Goal: Task Accomplishment & Management: Manage account settings

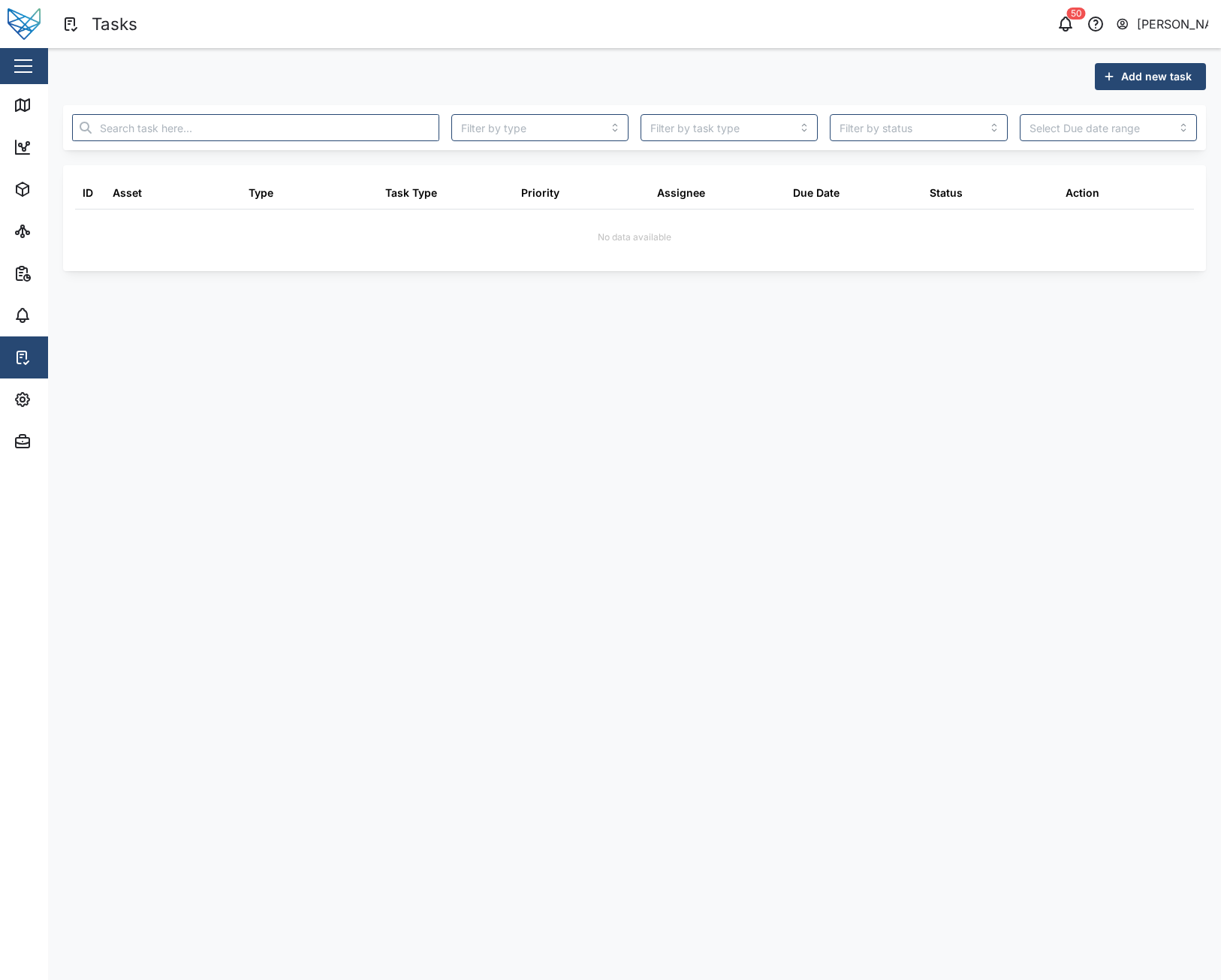
click at [1119, 226] on div "No data available" at bounding box center [634, 234] width 1119 height 51
click at [1092, 195] on div "Action" at bounding box center [1082, 193] width 34 height 17
click at [988, 47] on header "Tasks 50 [PERSON_NAME]" at bounding box center [610, 24] width 1221 height 48
click at [1065, 27] on icon "button" at bounding box center [1065, 24] width 18 height 18
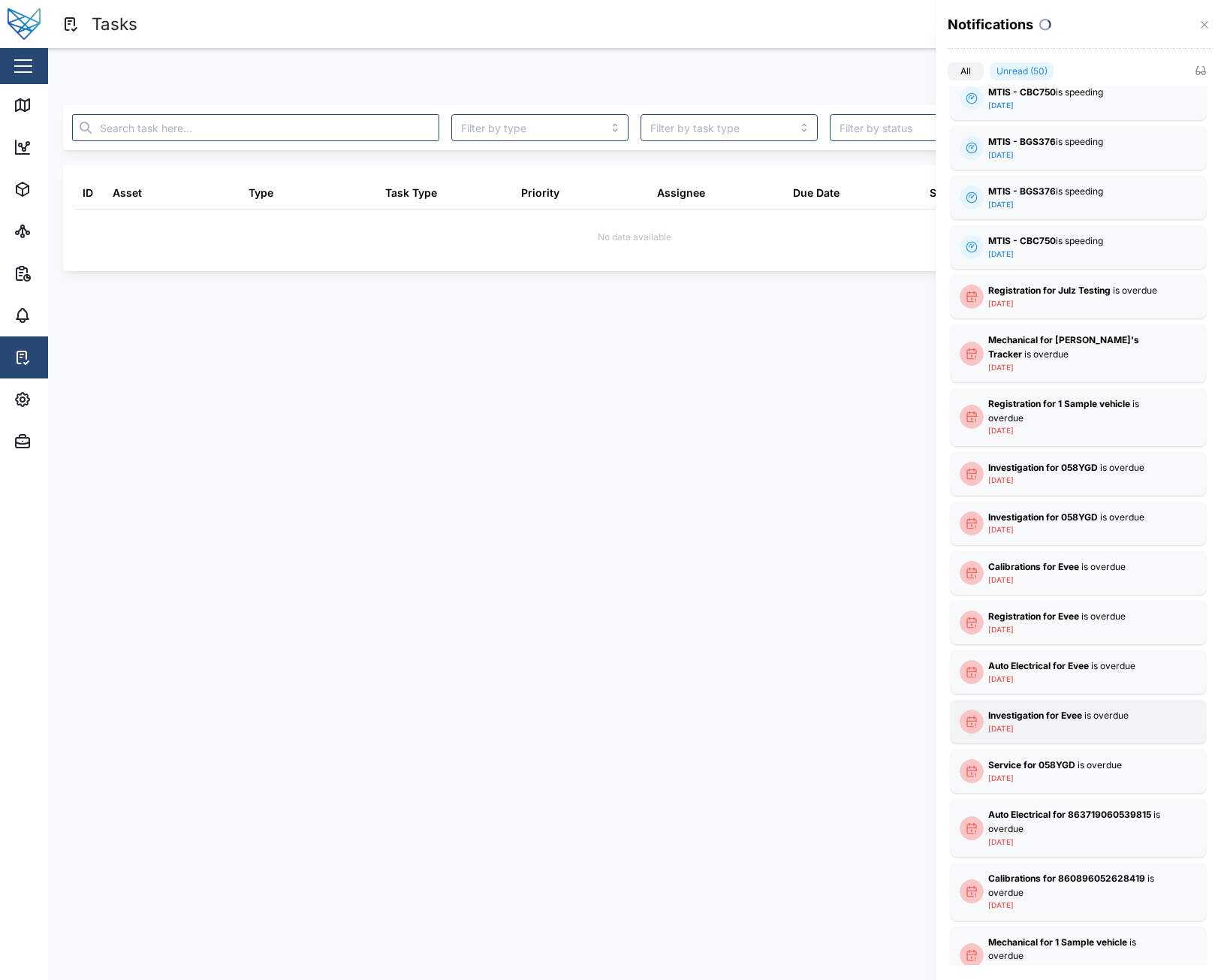
scroll to position [248, 0]
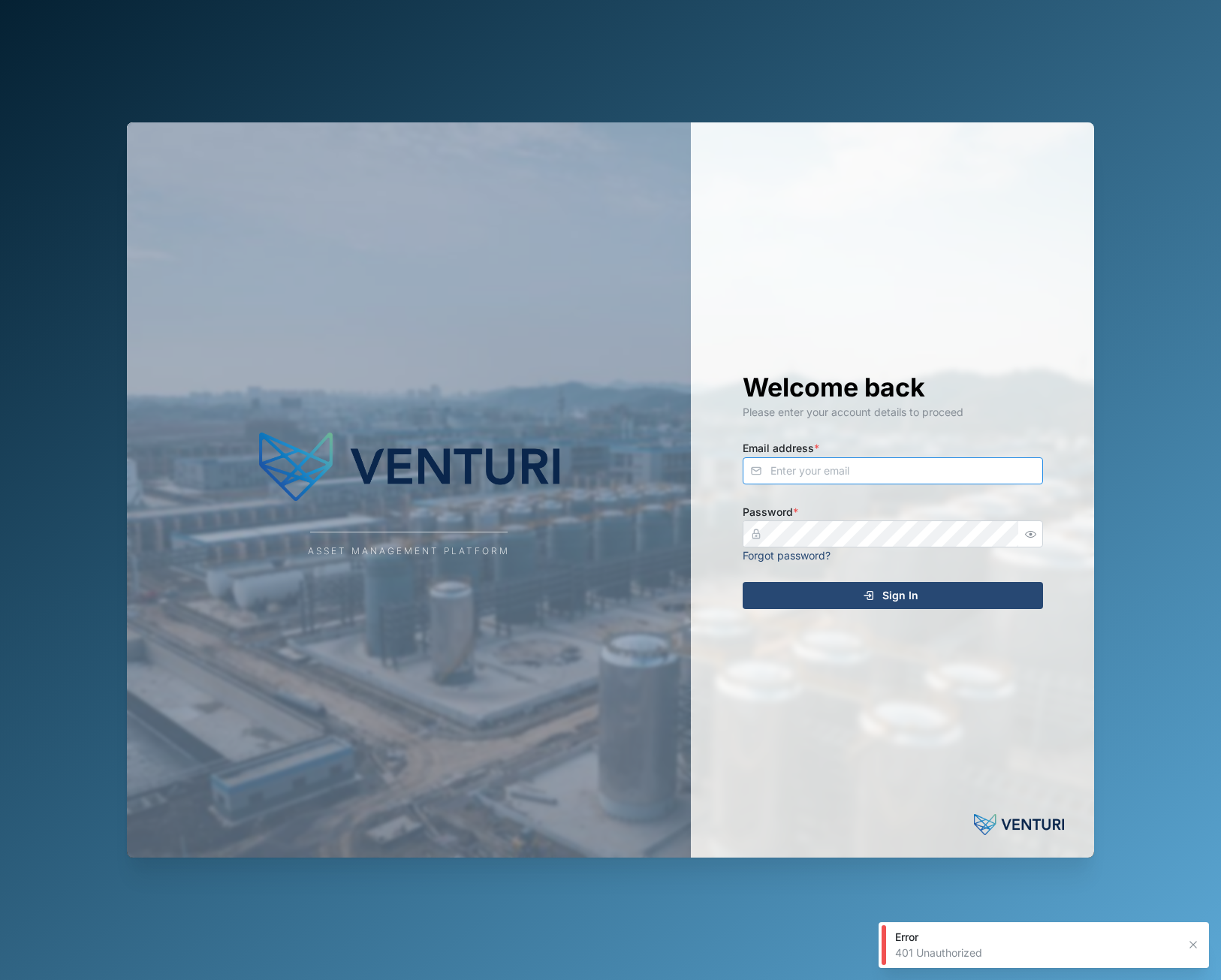
type input "[EMAIL_ADDRESS][DOMAIN_NAME]"
click at [1129, 272] on div "Asset Management Platform Welcome back Please enter your account details to pro…" at bounding box center [610, 490] width 1221 height 980
click at [1163, 214] on div "Asset Management Platform Welcome back Please enter your account details to pro…" at bounding box center [610, 490] width 1221 height 980
click at [868, 474] on input "[EMAIL_ADDRESS][DOMAIN_NAME]" at bounding box center [892, 471] width 301 height 27
drag, startPoint x: 1029, startPoint y: 599, endPoint x: 1037, endPoint y: 599, distance: 8.0
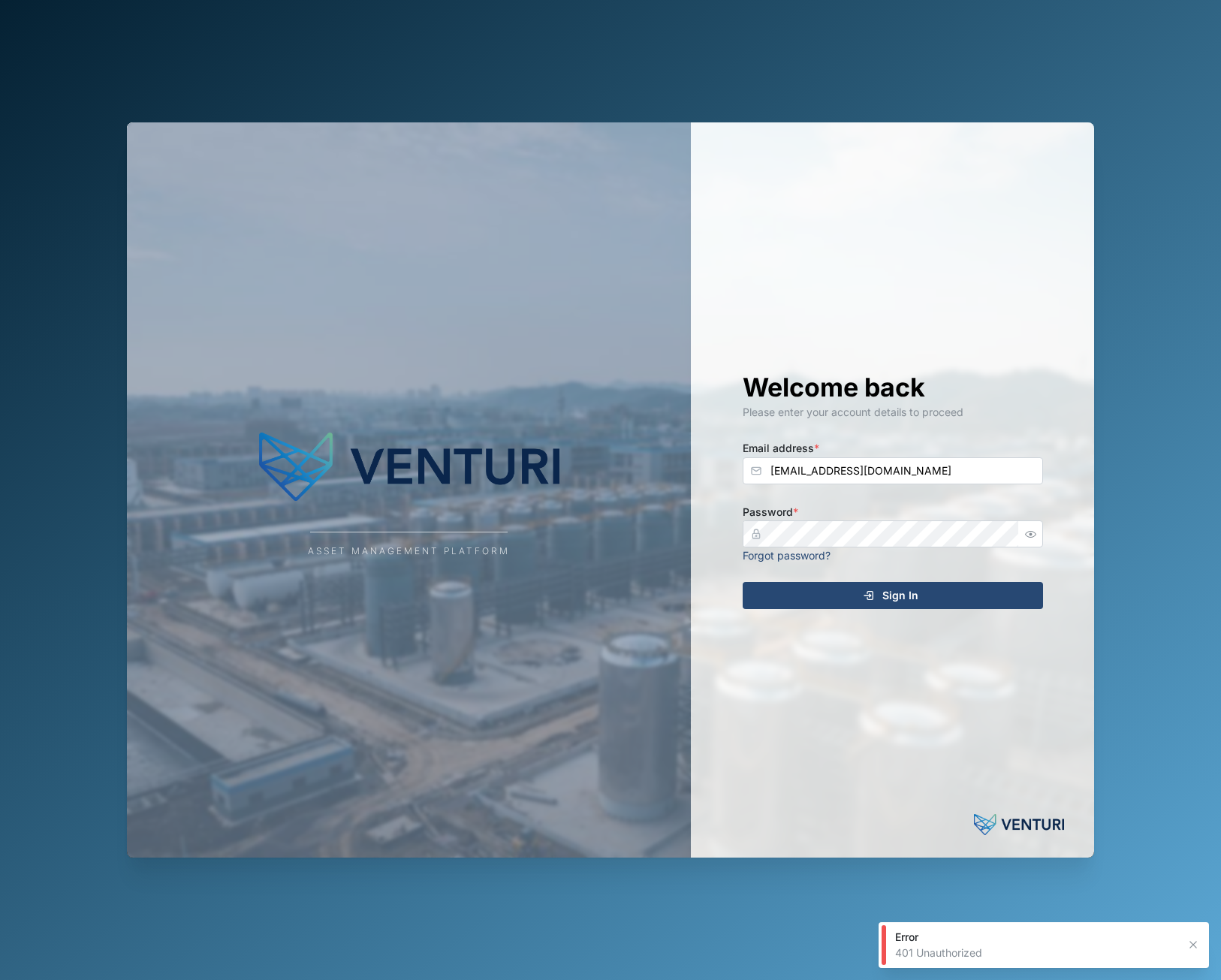
click at [1029, 599] on button "Sign In" at bounding box center [892, 595] width 301 height 27
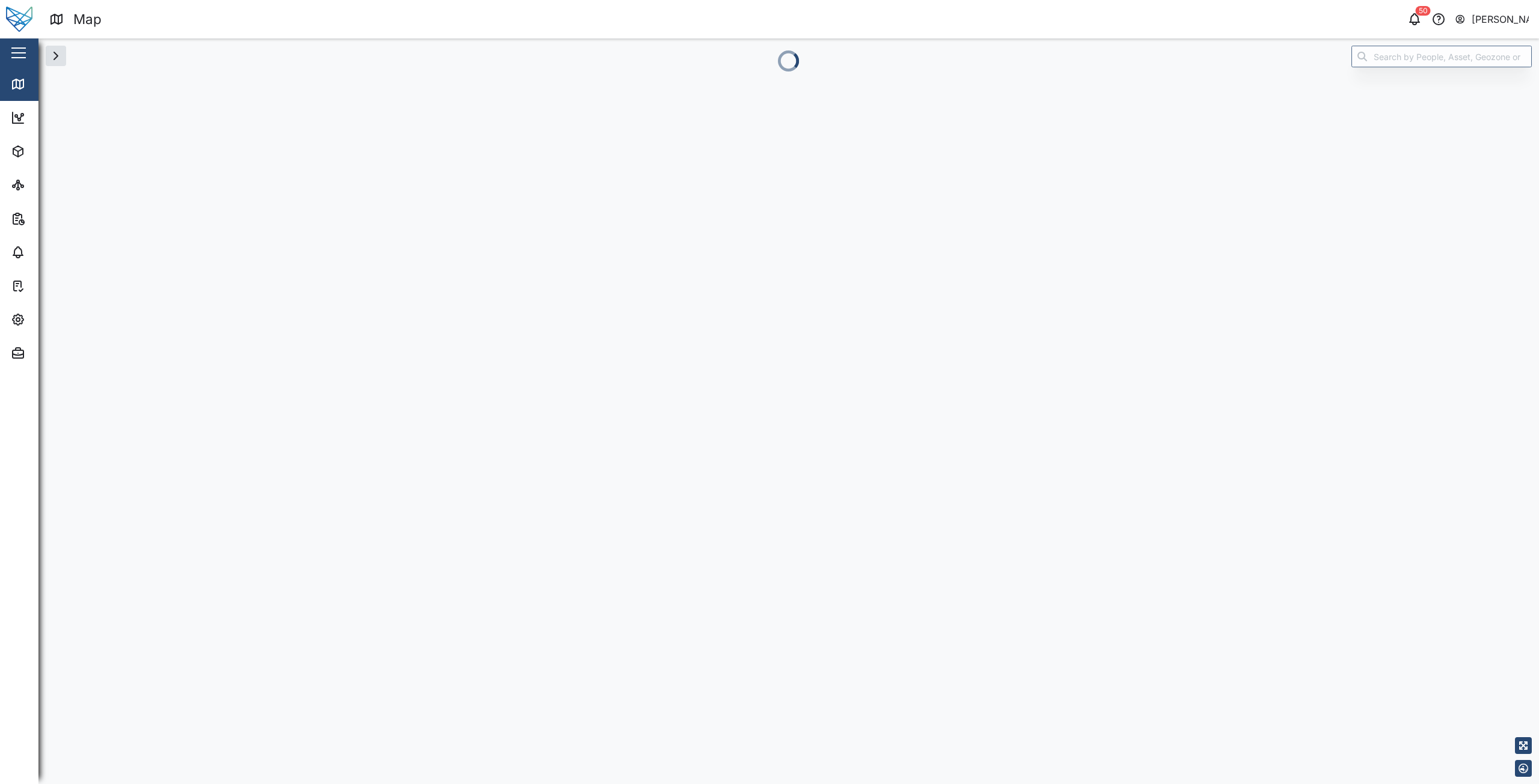
click at [976, 11] on div "50 [PERSON_NAME]" at bounding box center [1168, 19] width 740 height 17
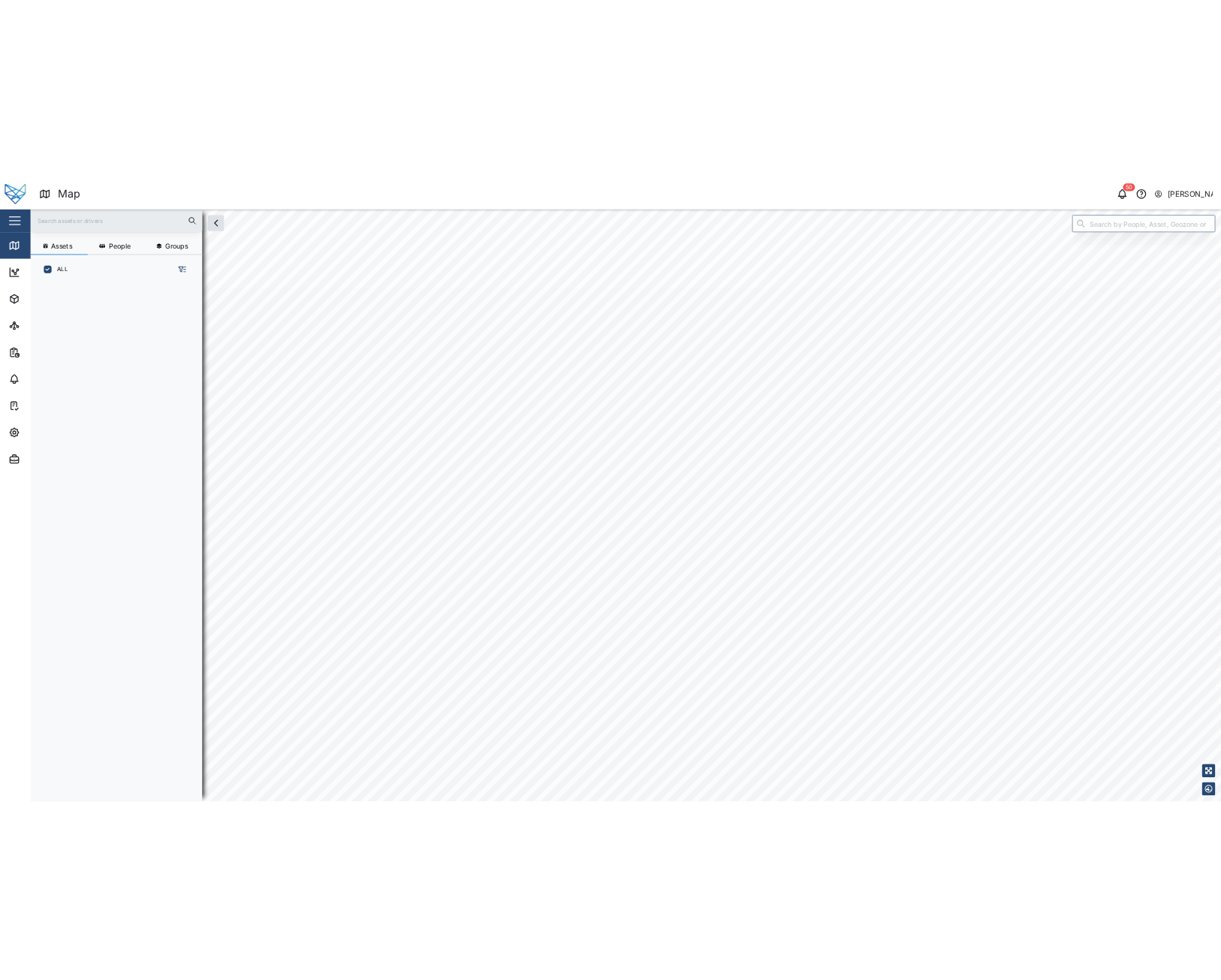
scroll to position [796, 235]
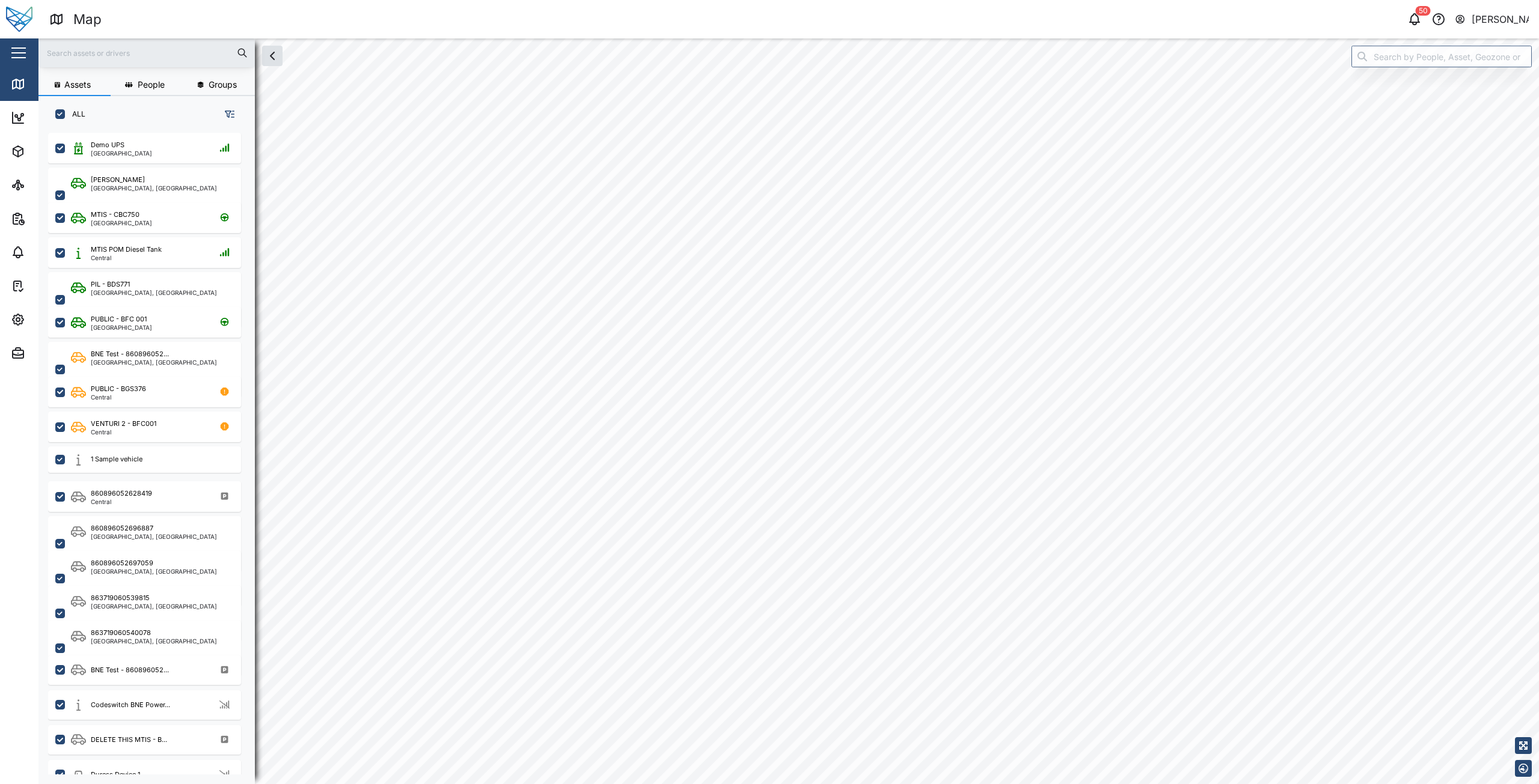
checkbox input "true"
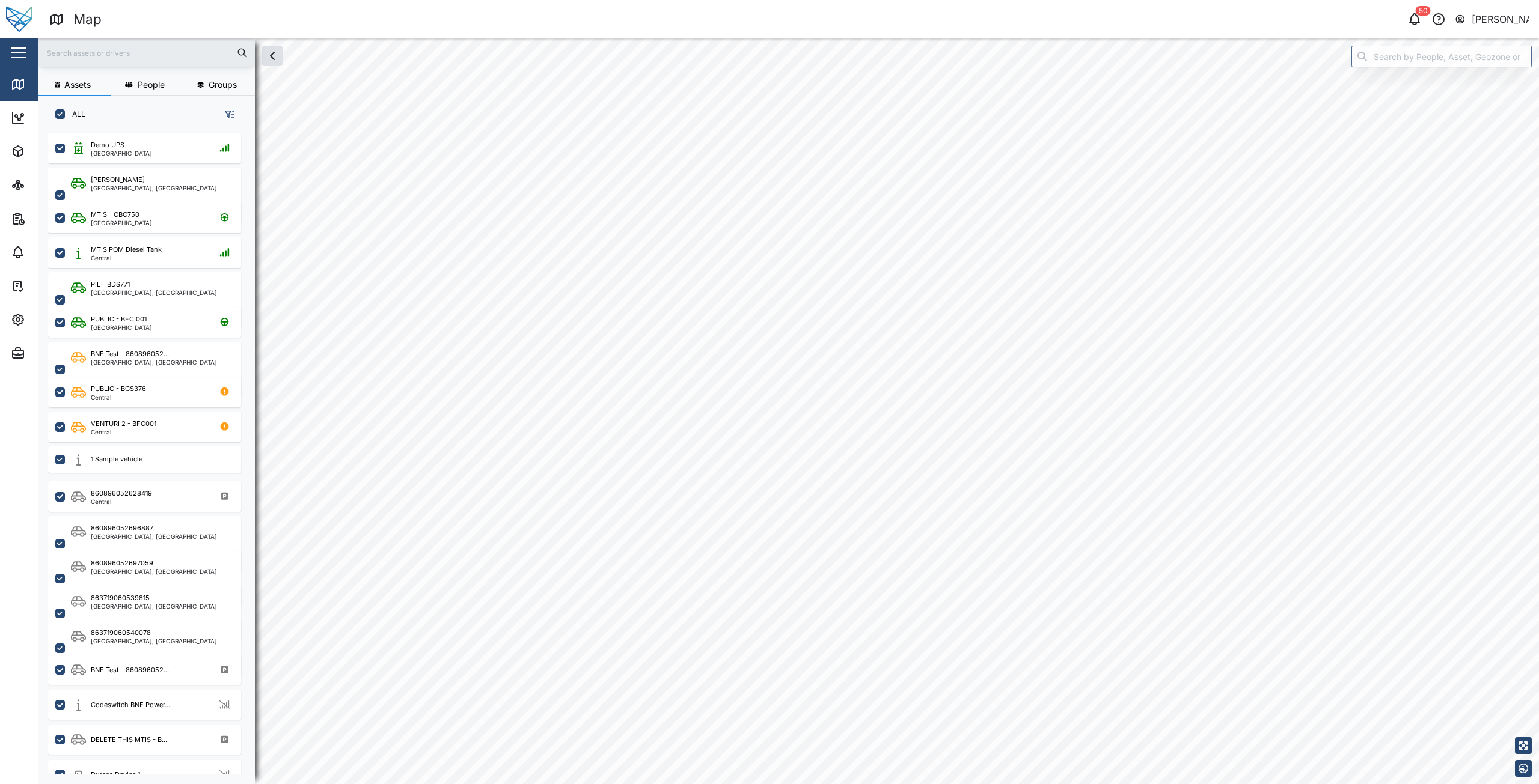
checkbox input "true"
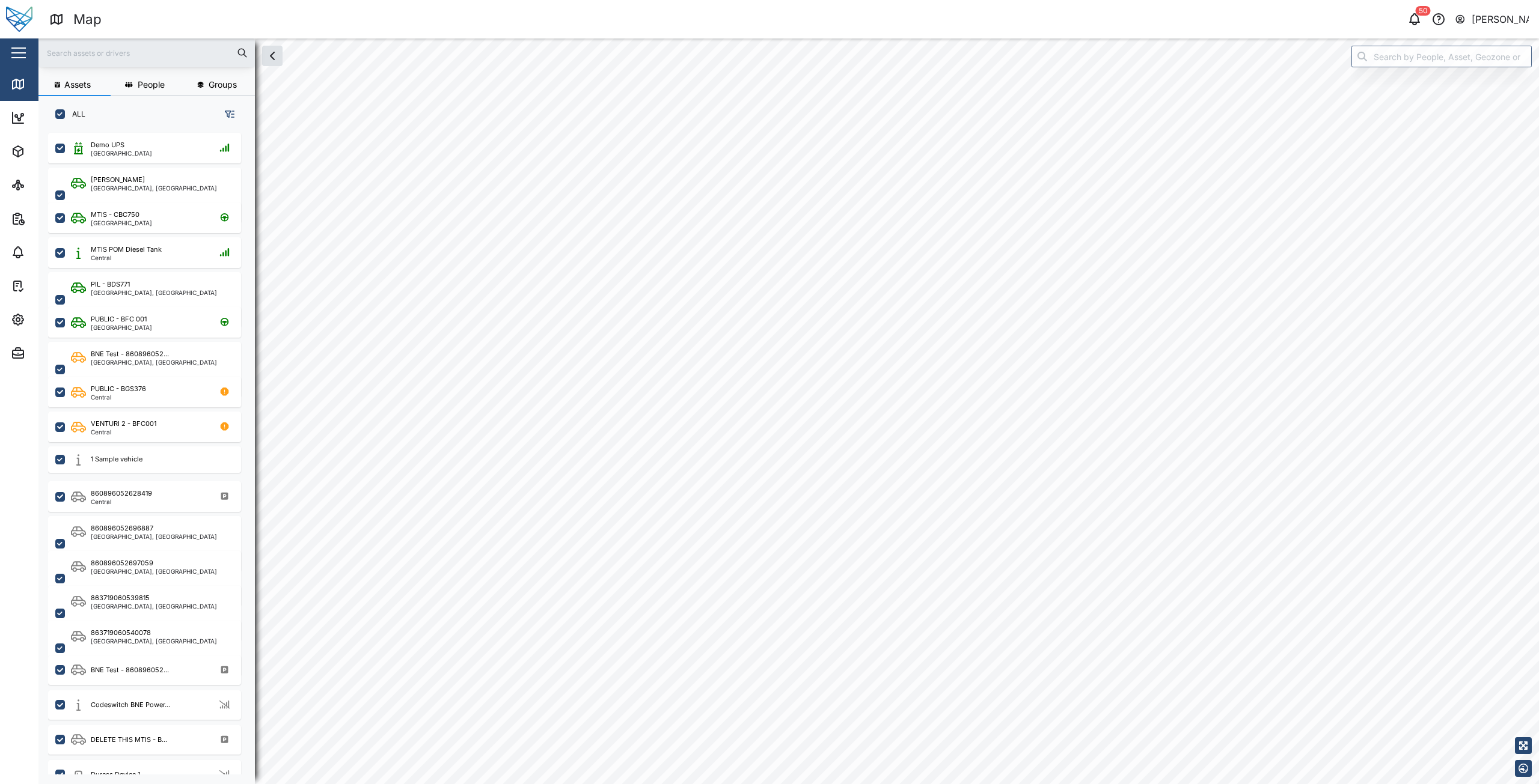
checkbox input "true"
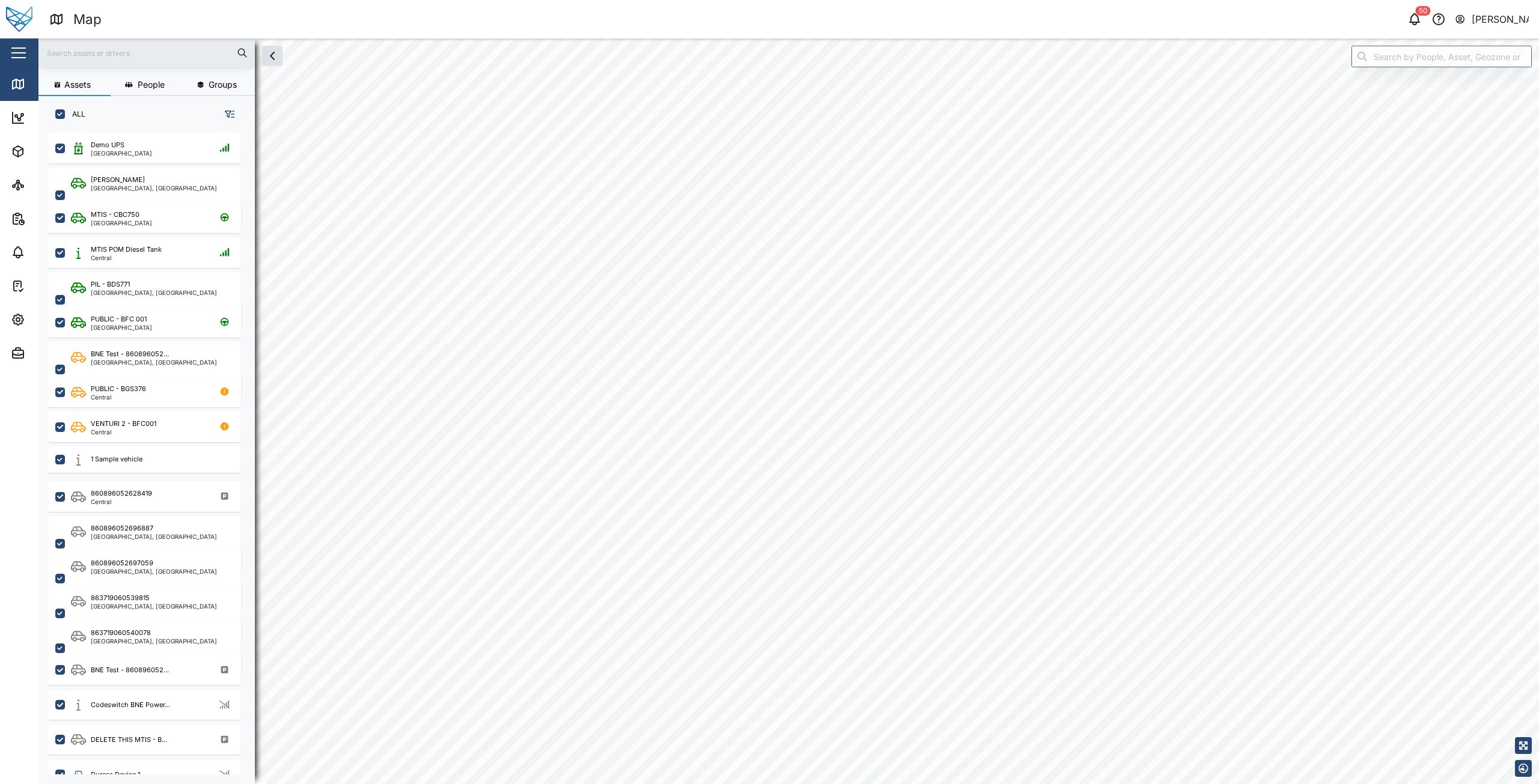
checkbox input "true"
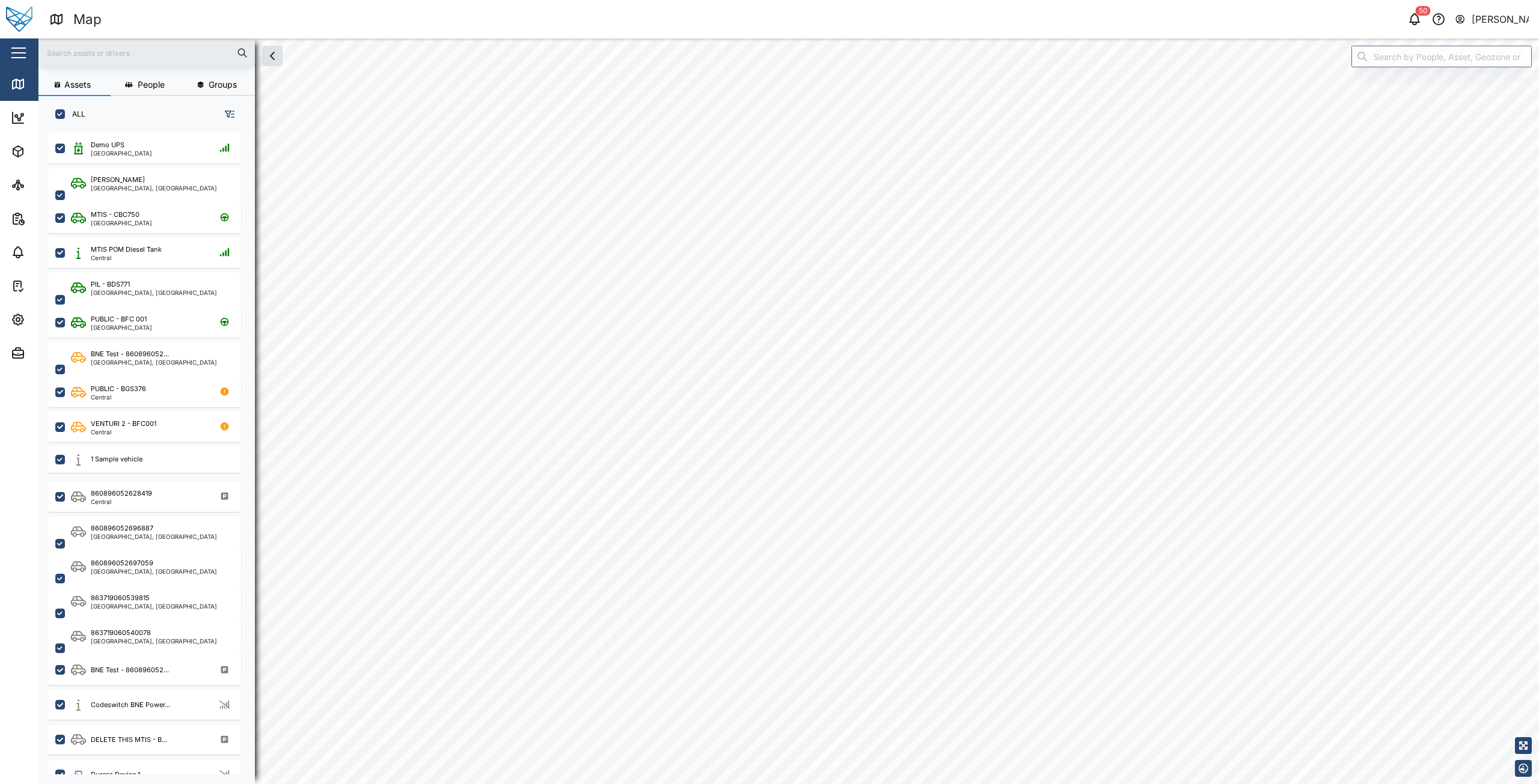
checkbox input "true"
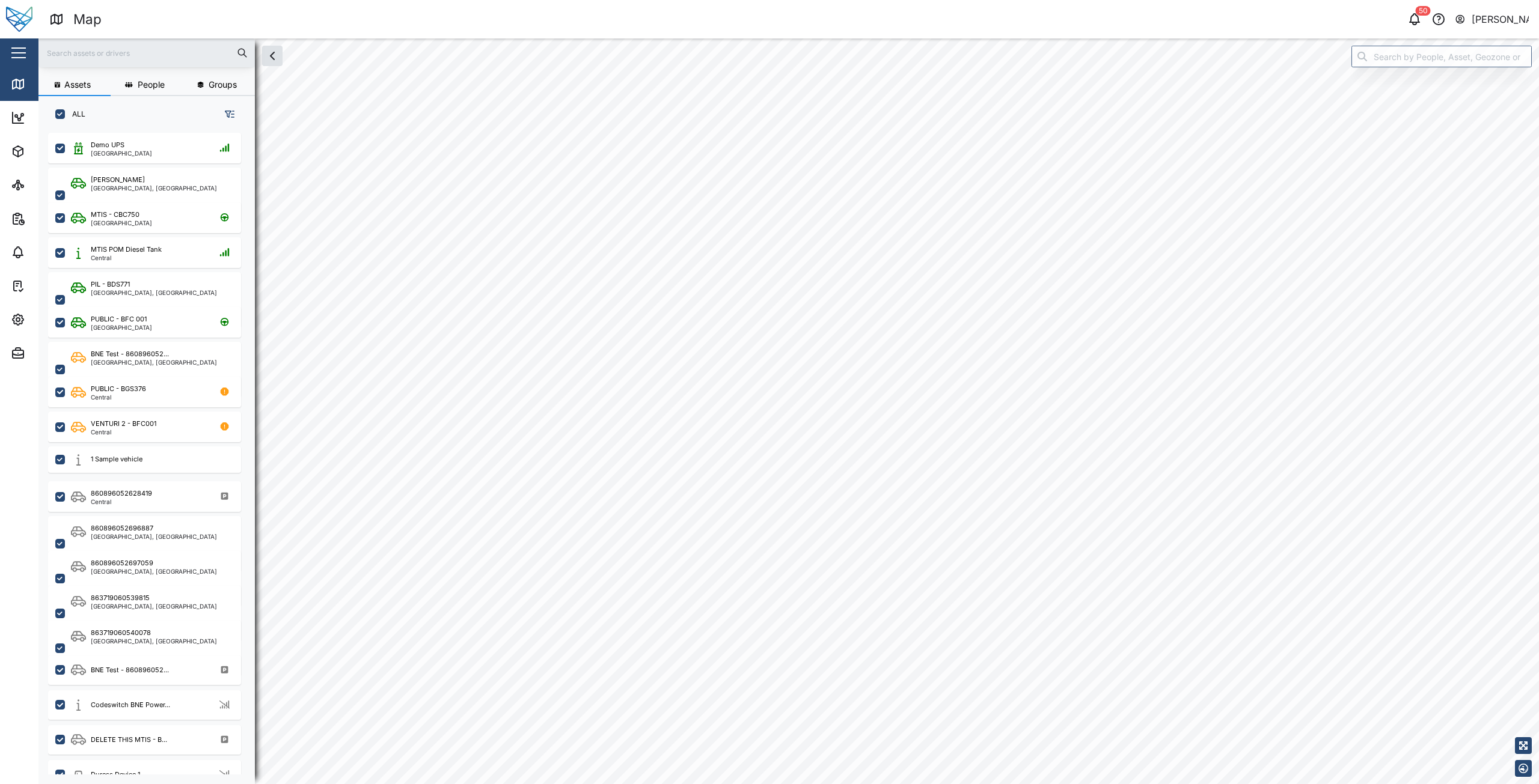
checkbox input "true"
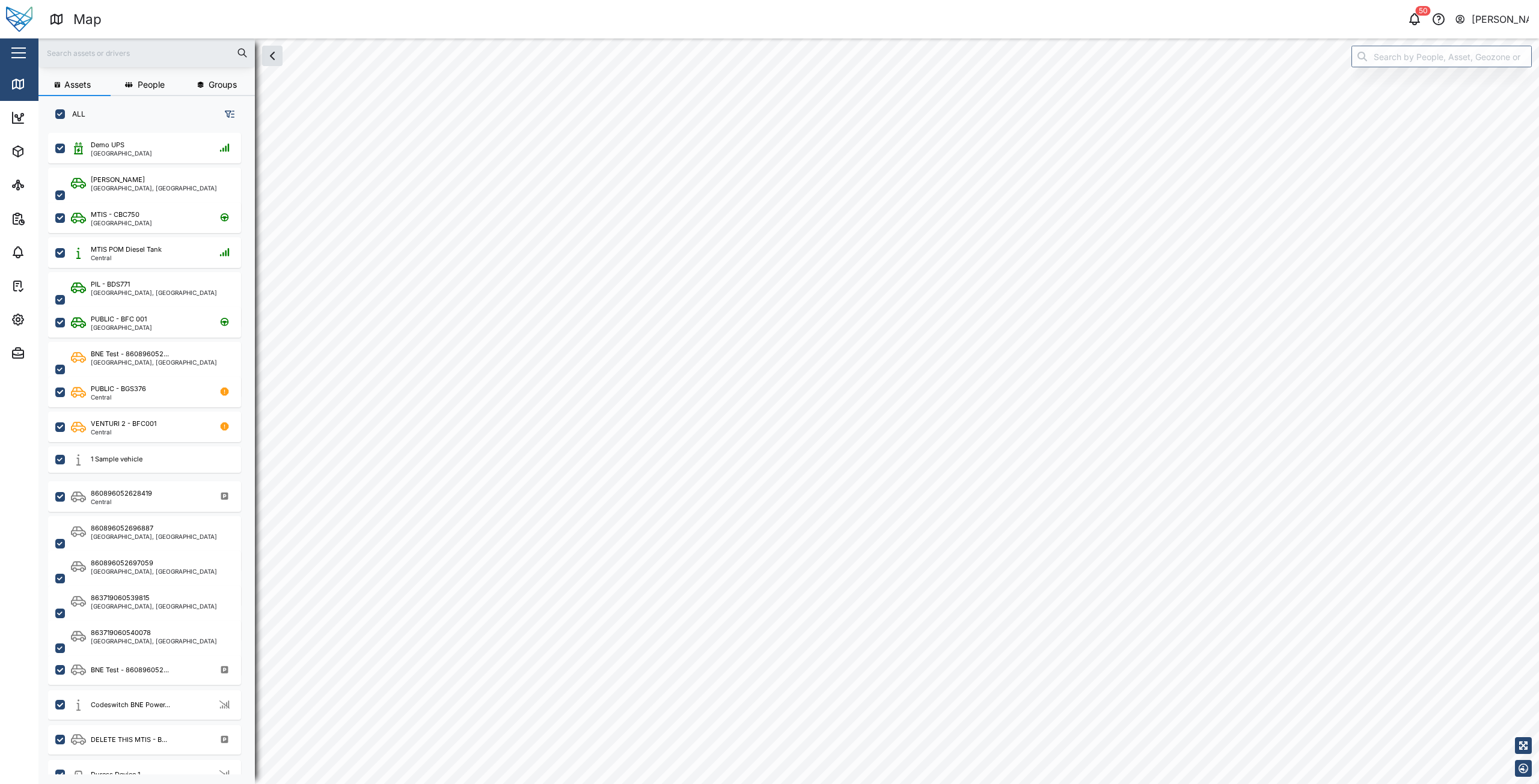
checkbox input "true"
